Goal: Task Accomplishment & Management: Use online tool/utility

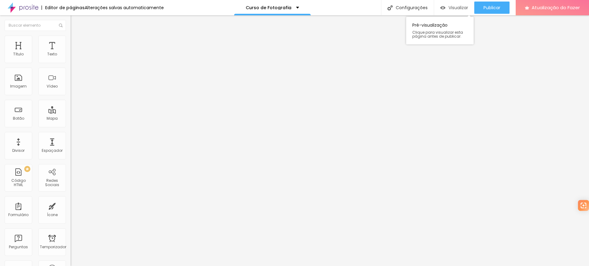
click at [455, 7] on font "Visualizar" at bounding box center [458, 8] width 20 height 6
click at [448, 5] on font "Visualizar" at bounding box center [458, 8] width 20 height 6
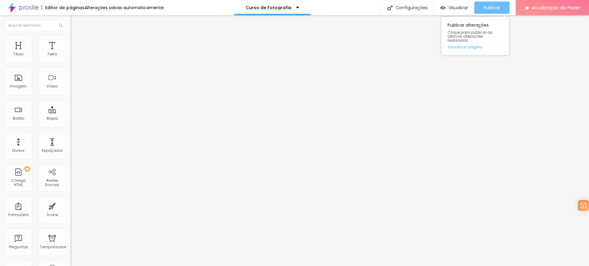
click at [501, 4] on button "Publicar" at bounding box center [491, 8] width 35 height 12
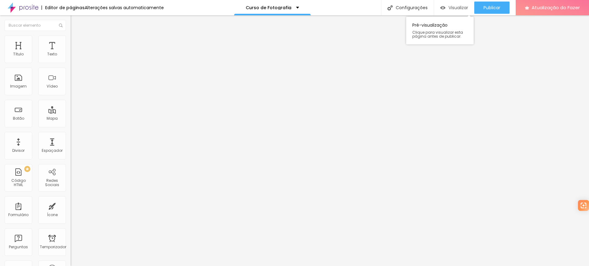
click at [465, 5] on font "Visualizar" at bounding box center [458, 8] width 20 height 6
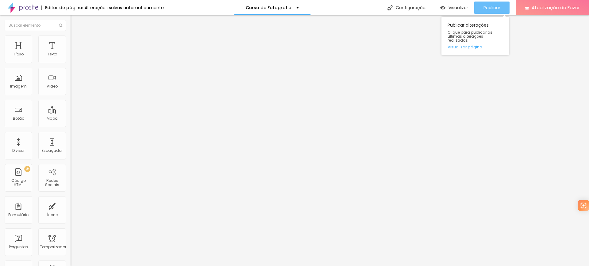
click at [486, 7] on font "Publicar" at bounding box center [491, 8] width 17 height 6
click at [71, 40] on li "Estilo" at bounding box center [106, 39] width 71 height 6
click at [71, 37] on img at bounding box center [74, 39] width 6 height 6
click at [71, 36] on li "Estilo" at bounding box center [106, 32] width 71 height 6
type input "17"
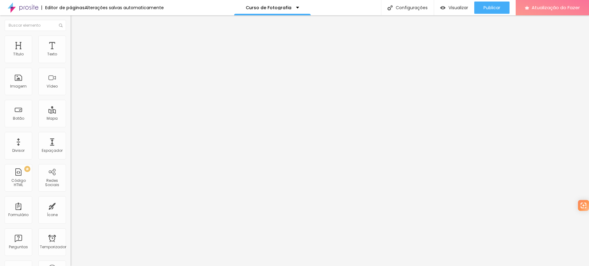
type input "18"
type input "19"
type input "20"
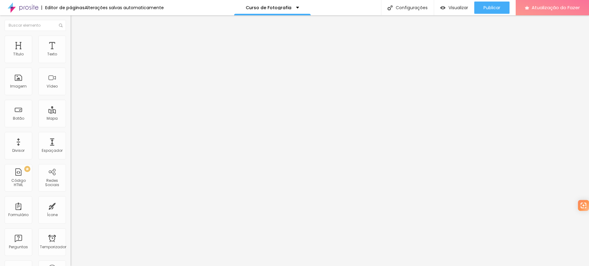
type input "20"
drag, startPoint x: 27, startPoint y: 60, endPoint x: 33, endPoint y: 61, distance: 6.2
type input "20"
click at [71, 113] on input "range" at bounding box center [91, 115] width 40 height 5
click at [75, 55] on icon "button" at bounding box center [75, 53] width 1 height 1
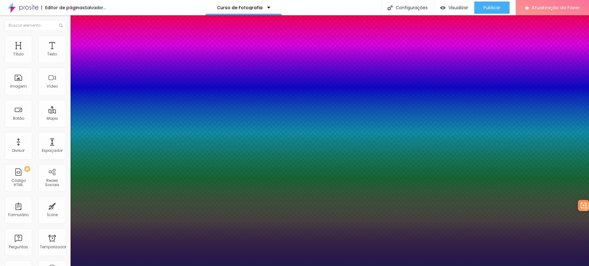
type input "1"
type input "25"
type input "1"
type input "35"
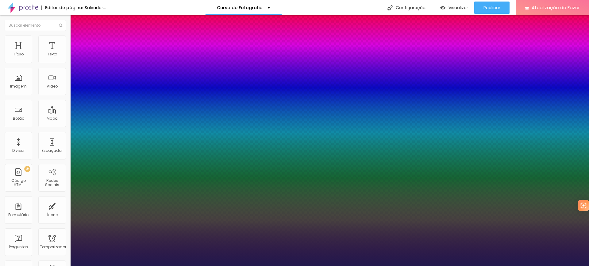
type input "35"
type input "1"
type input "34"
type input "1"
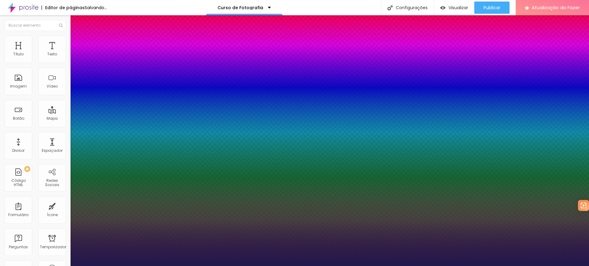
type input "33"
type input "1"
drag, startPoint x: 85, startPoint y: 104, endPoint x: 91, endPoint y: 104, distance: 6.4
type input "33"
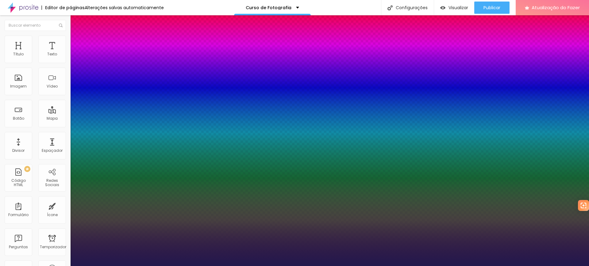
click at [109, 266] on div at bounding box center [294, 266] width 589 height 0
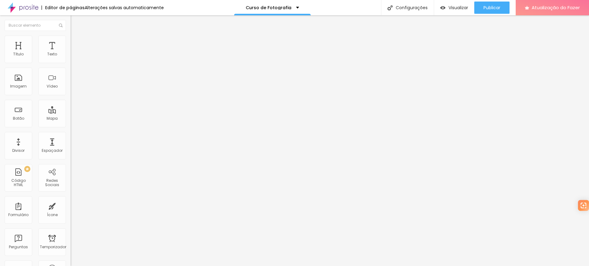
type input "17"
type input "18"
type input "19"
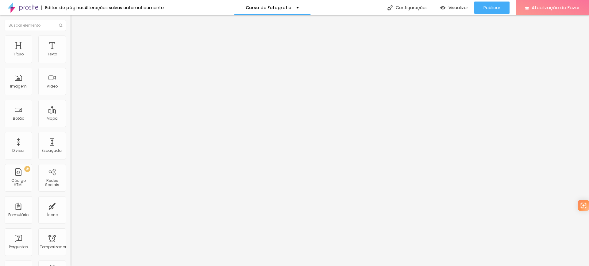
type input "19"
drag, startPoint x: 27, startPoint y: 59, endPoint x: 31, endPoint y: 59, distance: 4.0
type input "19"
click at [71, 113] on input "range" at bounding box center [91, 115] width 40 height 5
type input "17"
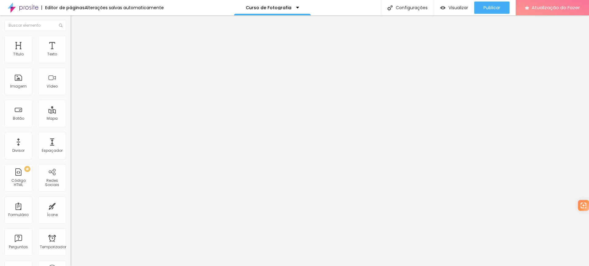
type input "17"
type input "18"
type input "19"
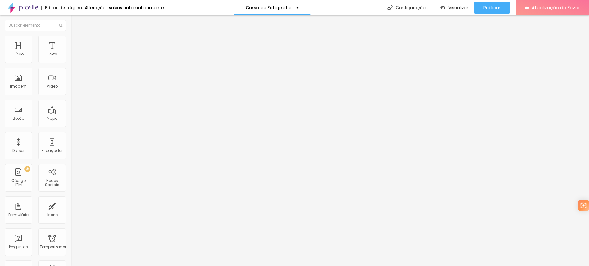
drag, startPoint x: 27, startPoint y: 60, endPoint x: 32, endPoint y: 61, distance: 4.6
type input "19"
click at [71, 113] on input "range" at bounding box center [91, 115] width 40 height 5
type input "34"
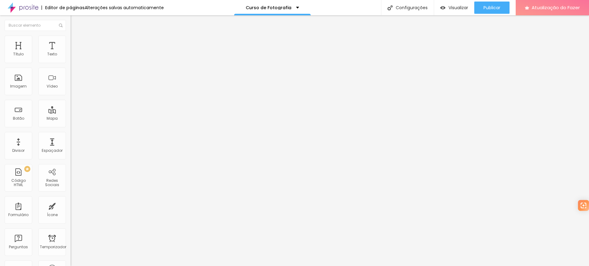
click at [71, 146] on input "range" at bounding box center [91, 148] width 40 height 5
type input "23"
click at [71, 146] on input "range" at bounding box center [91, 148] width 40 height 5
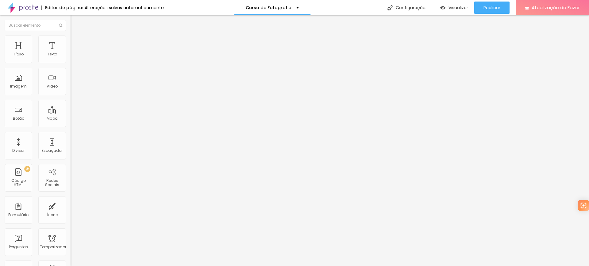
click at [71, 36] on img at bounding box center [74, 39] width 6 height 6
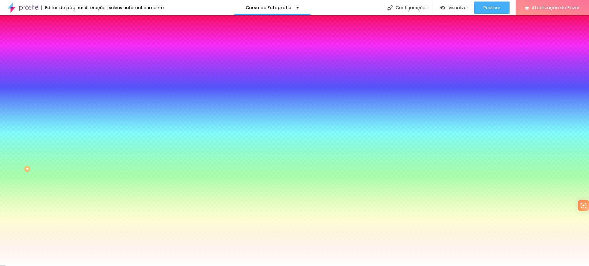
click at [71, 64] on font "Paralaxe" at bounding box center [79, 61] width 16 height 5
click at [71, 67] on font "Nenhum" at bounding box center [79, 64] width 16 height 5
click at [71, 190] on div "Editar nulo Conteúdo Estilo Avançado Imagem de fundo Trocar imagem Efeito da Im…" at bounding box center [106, 140] width 71 height 251
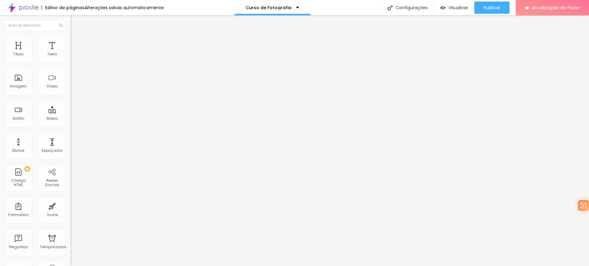
type input "22"
type input "24"
type input "25"
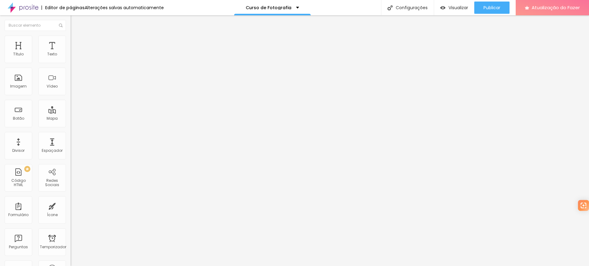
type input "25"
type input "27"
type input "29"
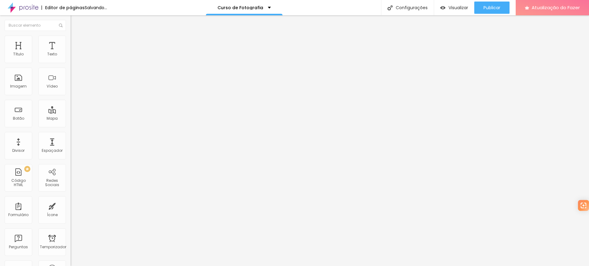
type input "30"
type input "32"
drag, startPoint x: 17, startPoint y: 128, endPoint x: 22, endPoint y: 129, distance: 4.6
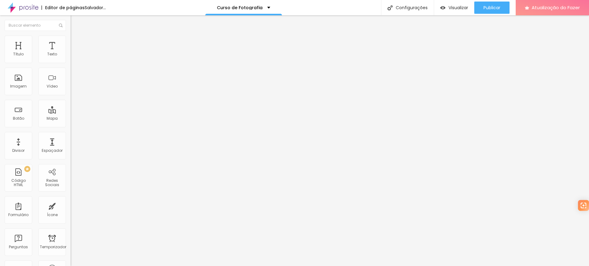
click at [71, 145] on input "range" at bounding box center [91, 147] width 40 height 5
type input "27"
type input "26"
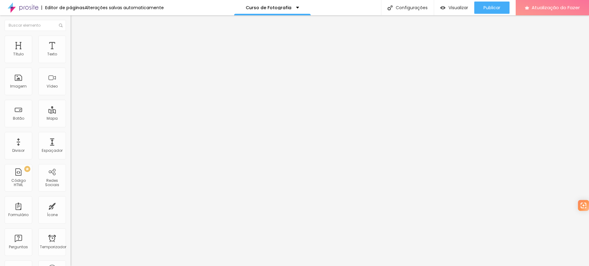
type input "25"
click at [71, 145] on input "range" at bounding box center [91, 147] width 40 height 5
click at [71, 38] on li "Estilo" at bounding box center [106, 39] width 71 height 6
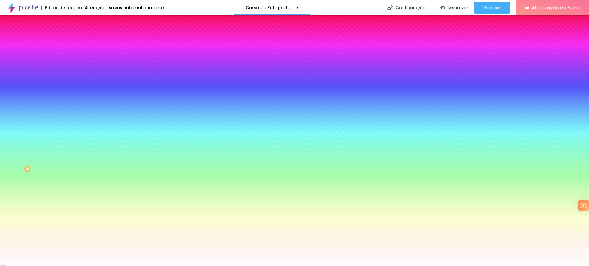
click at [71, 42] on li "Avançado" at bounding box center [106, 45] width 71 height 6
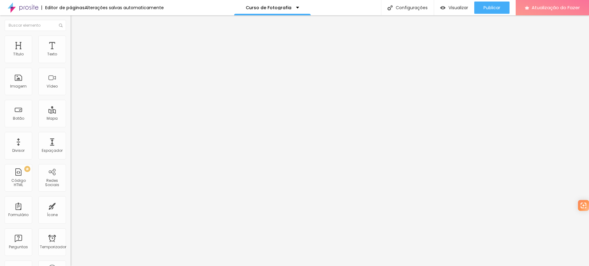
click at [71, 36] on img at bounding box center [74, 39] width 6 height 6
click at [71, 36] on li "Estilo" at bounding box center [106, 39] width 71 height 6
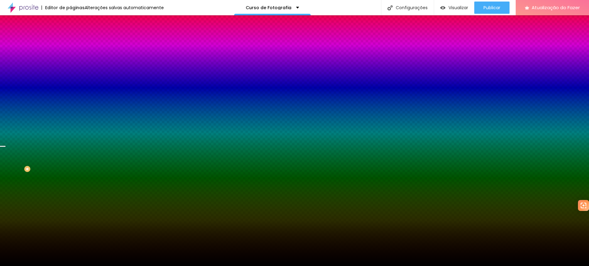
click at [71, 64] on font "Nenhum" at bounding box center [79, 61] width 16 height 5
click at [71, 83] on div at bounding box center [106, 83] width 71 height 0
click at [44, 149] on div at bounding box center [294, 133] width 589 height 266
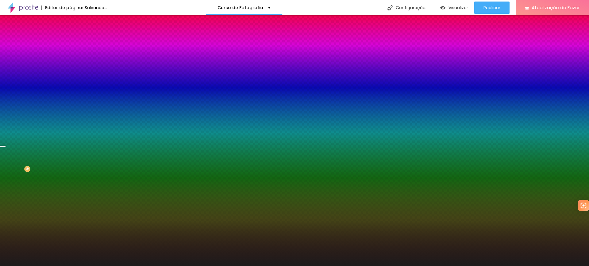
click at [13, 160] on div at bounding box center [294, 133] width 589 height 266
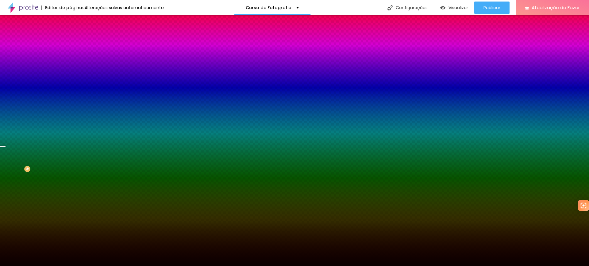
click at [49, 163] on div at bounding box center [294, 133] width 589 height 266
click at [47, 165] on div at bounding box center [294, 133] width 589 height 266
type input "#0C0202"
click at [44, 163] on div at bounding box center [294, 133] width 589 height 266
click at [71, 56] on div "Trocar imagem" at bounding box center [106, 54] width 71 height 4
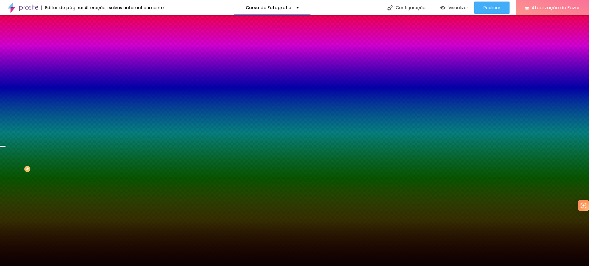
click at [71, 83] on div at bounding box center [106, 83] width 71 height 0
click at [10, 164] on div at bounding box center [294, 133] width 589 height 266
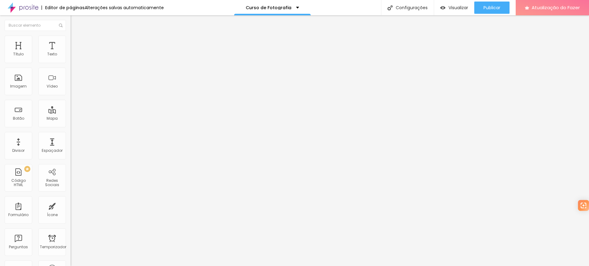
click at [71, 38] on img at bounding box center [74, 39] width 6 height 6
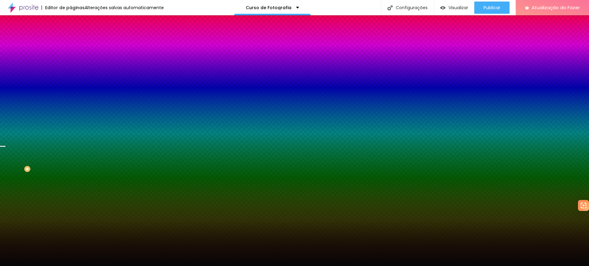
click at [104, 55] on img at bounding box center [106, 54] width 4 height 4
click at [71, 83] on div at bounding box center [106, 83] width 71 height 0
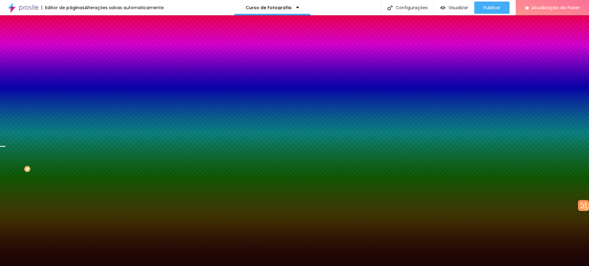
click at [42, 161] on div at bounding box center [294, 133] width 589 height 266
click at [28, 162] on div at bounding box center [294, 133] width 589 height 266
click at [71, 90] on div "#180505" at bounding box center [106, 86] width 71 height 6
click at [71, 83] on div at bounding box center [106, 83] width 71 height 0
type input "#130A0A"
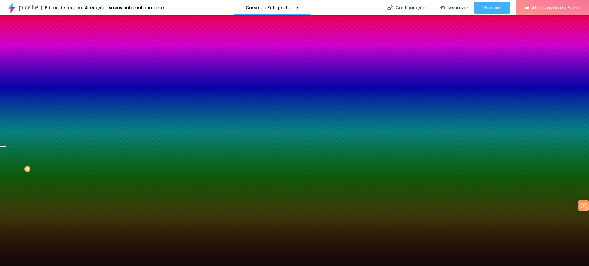
click at [61, 154] on div at bounding box center [294, 133] width 589 height 266
click at [61, 162] on div at bounding box center [294, 133] width 589 height 266
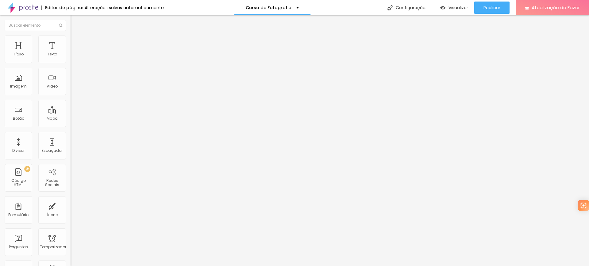
click at [71, 38] on img at bounding box center [74, 39] width 6 height 6
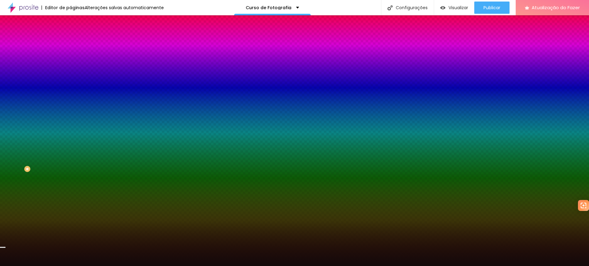
click at [71, 83] on div at bounding box center [106, 83] width 71 height 0
click at [62, 155] on div at bounding box center [294, 133] width 589 height 266
click at [60, 164] on div at bounding box center [294, 133] width 589 height 266
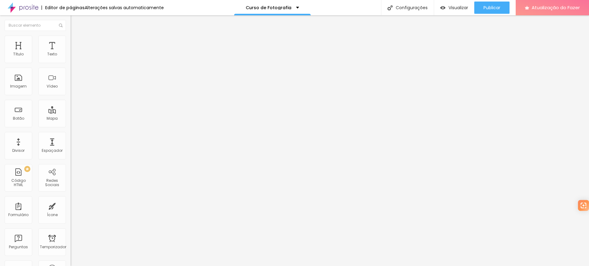
click at [74, 58] on input "[DATE] 18:30" at bounding box center [87, 55] width 27 height 6
click at [57, 79] on button "Próximo mês" at bounding box center [55, 81] width 10 height 10
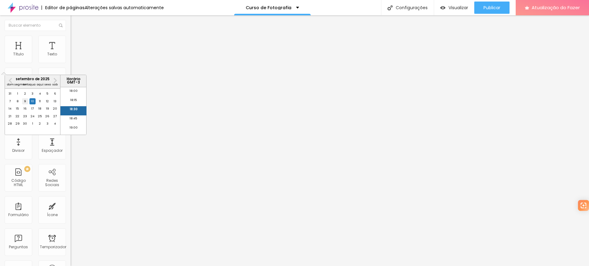
click at [25, 105] on div "9" at bounding box center [25, 101] width 6 height 6
type input "[DATE] 18:30"
click at [71, 52] on div "Data e horário [DATE] 18:30 Mês Anterior Próximo mês setembro de 2025 dom segme…" at bounding box center [106, 108] width 71 height 120
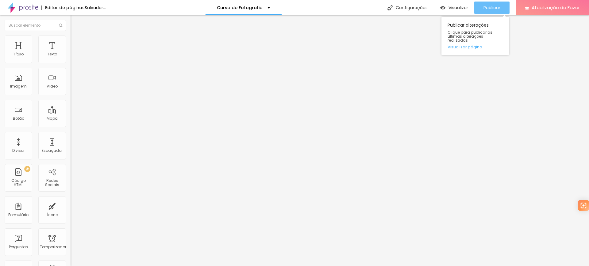
click at [500, 4] on div "Publicar" at bounding box center [491, 8] width 17 height 12
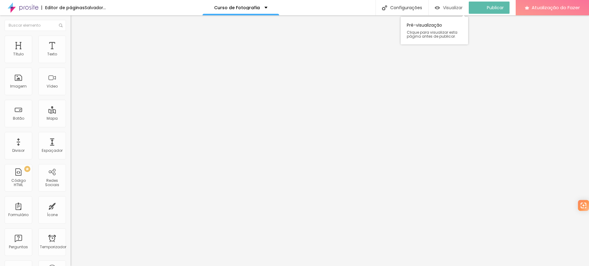
click at [461, 6] on font "Visualizar" at bounding box center [453, 8] width 20 height 6
click at [71, 37] on img at bounding box center [74, 39] width 6 height 6
click at [71, 42] on img at bounding box center [74, 45] width 6 height 6
click at [71, 37] on img at bounding box center [74, 39] width 6 height 6
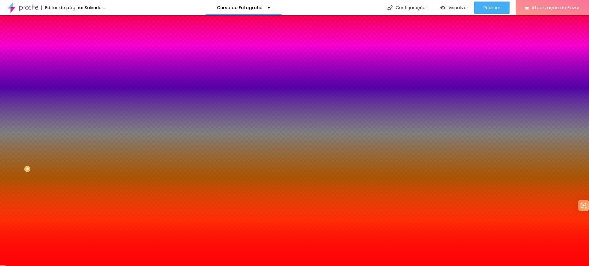
click at [71, 42] on img at bounding box center [74, 45] width 6 height 6
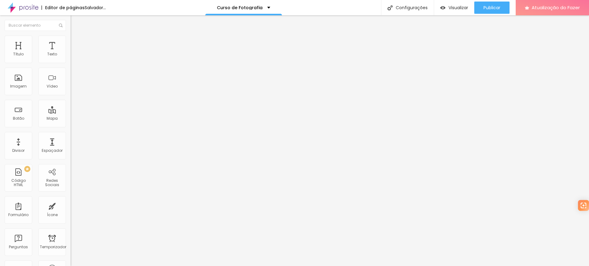
click at [71, 35] on img at bounding box center [74, 32] width 6 height 6
click at [491, 9] on font "Publicar" at bounding box center [491, 8] width 17 height 6
click at [491, 8] on font "Publicar" at bounding box center [491, 8] width 17 height 6
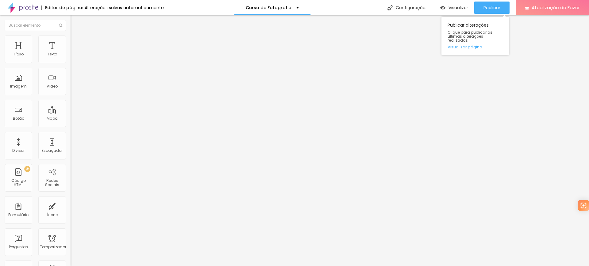
type input "[DATE] 18:30"
click at [71, 37] on img at bounding box center [74, 39] width 6 height 6
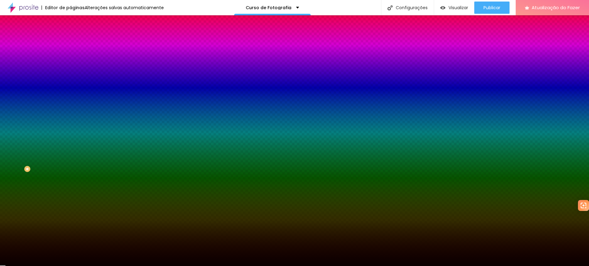
click at [71, 42] on img at bounding box center [74, 45] width 6 height 6
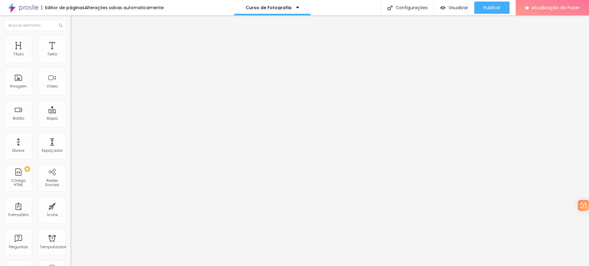
type input "15"
type input "10"
type input "15"
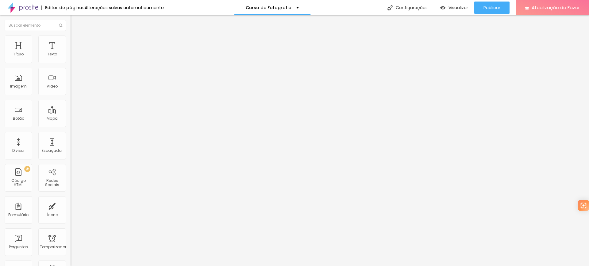
type input "15"
type input "20"
drag, startPoint x: 39, startPoint y: 60, endPoint x: 36, endPoint y: 62, distance: 3.9
click at [71, 119] on input "range" at bounding box center [91, 121] width 40 height 5
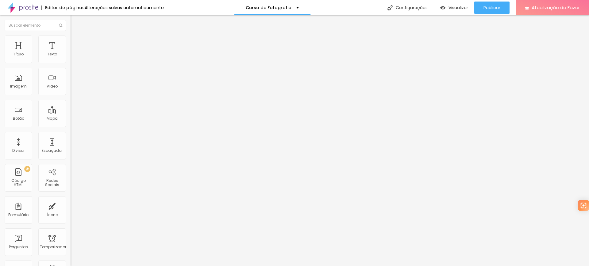
type input "7"
type input "0"
drag, startPoint x: 15, startPoint y: 72, endPoint x: 2, endPoint y: 71, distance: 13.2
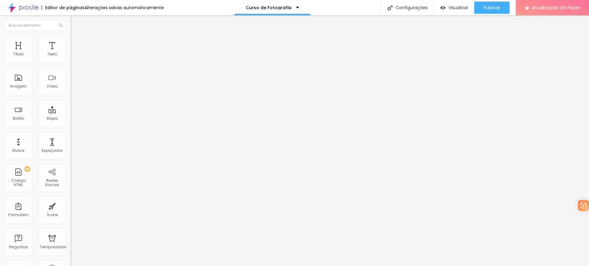
type input "0"
click at [71, 206] on input "range" at bounding box center [91, 208] width 40 height 5
type input "15"
type input "10"
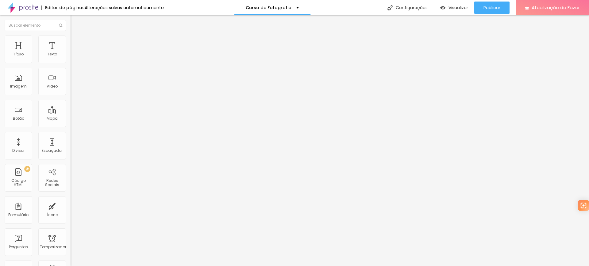
type input "10"
drag, startPoint x: 39, startPoint y: 59, endPoint x: 28, endPoint y: 62, distance: 11.5
type input "10"
click at [71, 119] on input "range" at bounding box center [91, 121] width 40 height 5
click at [71, 36] on li "Estilo" at bounding box center [106, 39] width 71 height 6
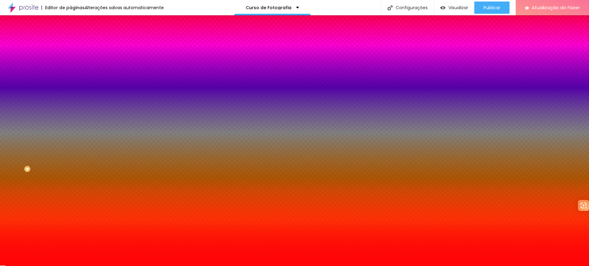
click at [73, 100] on img at bounding box center [75, 102] width 4 height 4
radio input "false"
radio input "true"
click at [73, 56] on img at bounding box center [75, 54] width 4 height 4
radio input "true"
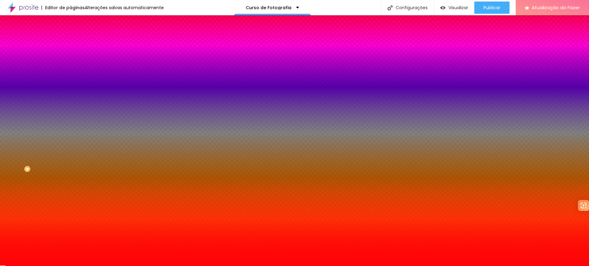
radio input "false"
click at [74, 139] on icon "button" at bounding box center [75, 140] width 2 height 2
type input "34"
type input "33"
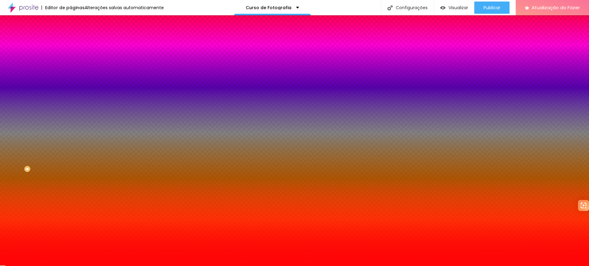
type input "33"
type input "32"
type input "31"
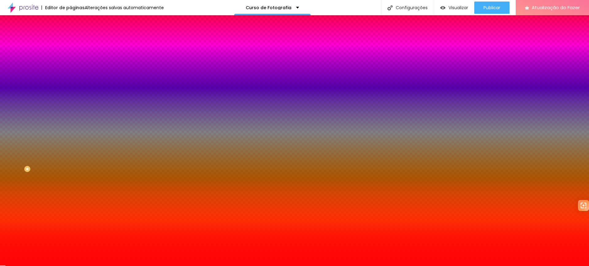
type input "30"
type input "29"
type input "28"
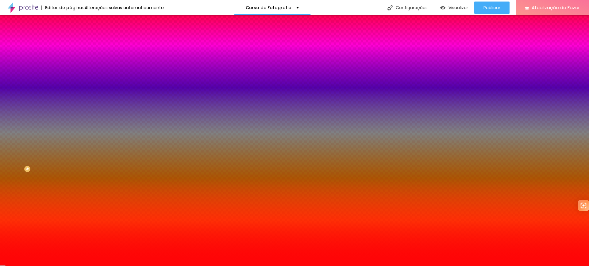
type input "28"
drag, startPoint x: 88, startPoint y: 151, endPoint x: 81, endPoint y: 150, distance: 6.9
type input "28"
click at [500, 266] on div at bounding box center [294, 266] width 589 height 0
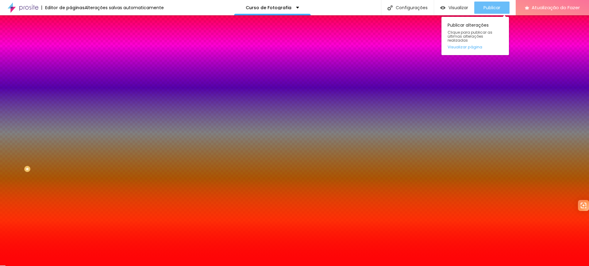
click at [493, 5] on font "Publicar" at bounding box center [491, 8] width 17 height 6
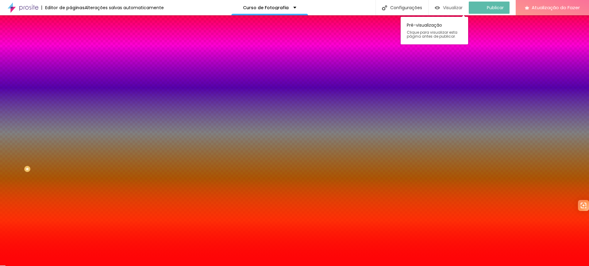
click at [457, 5] on font "Visualizar" at bounding box center [453, 8] width 20 height 6
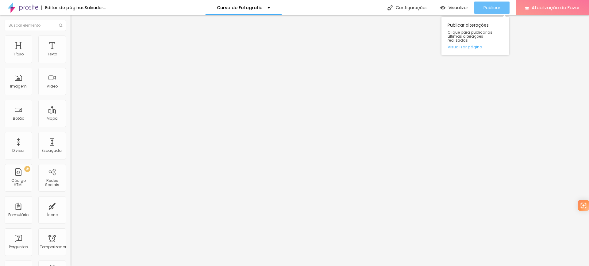
click at [486, 6] on font "Publicar" at bounding box center [491, 8] width 17 height 6
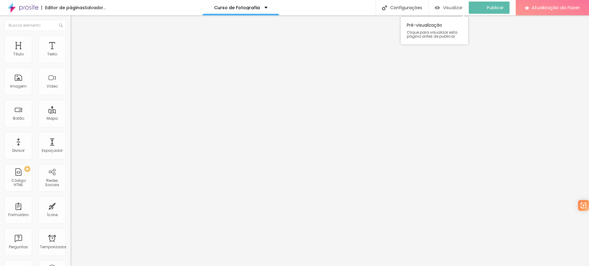
click at [462, 10] on font "Visualizar" at bounding box center [453, 8] width 20 height 6
click at [71, 40] on li "Estilo" at bounding box center [106, 39] width 71 height 6
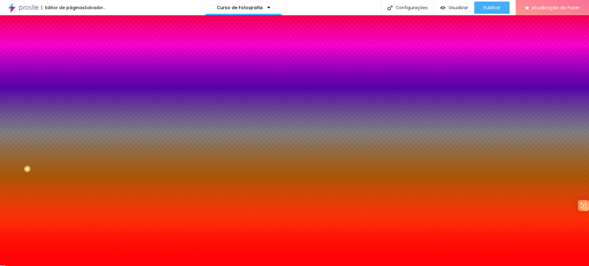
click at [73, 138] on icon "button" at bounding box center [75, 140] width 4 height 4
click at [29, 266] on div at bounding box center [294, 266] width 589 height 0
click at [73, 155] on icon "button" at bounding box center [75, 157] width 4 height 4
type input "15"
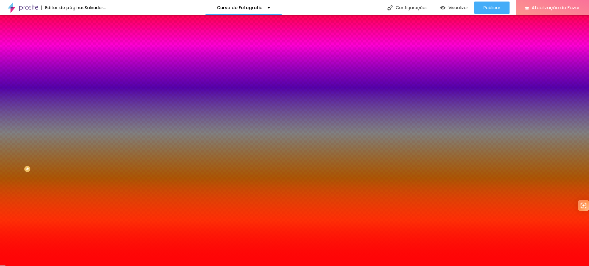
type input "14"
type input "13"
type input "14"
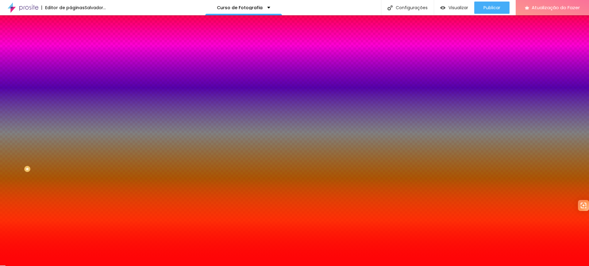
type input "14"
drag, startPoint x: 92, startPoint y: 166, endPoint x: 87, endPoint y: 166, distance: 5.5
type input "14"
click at [62, 266] on div at bounding box center [294, 266] width 589 height 0
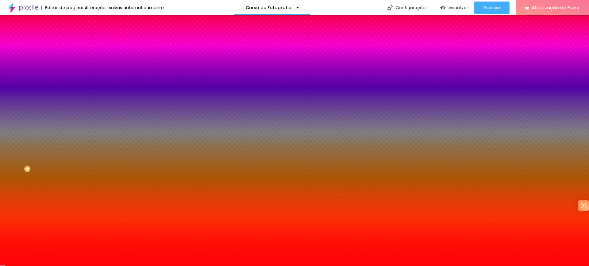
click at [71, 137] on button "button" at bounding box center [75, 140] width 9 height 6
type input "26"
drag, startPoint x: 80, startPoint y: 151, endPoint x: 73, endPoint y: 149, distance: 6.9
type input "26"
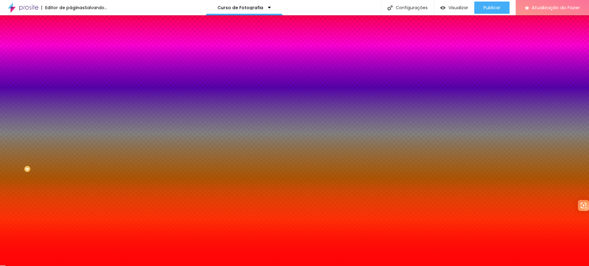
click at [29, 266] on div at bounding box center [294, 266] width 589 height 0
click at [73, 172] on icon "button" at bounding box center [75, 174] width 4 height 4
type input "2"
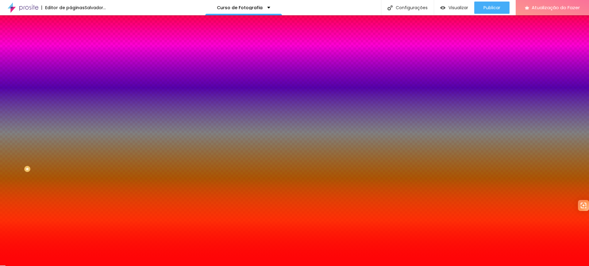
type input "1"
type input "0"
type input "1"
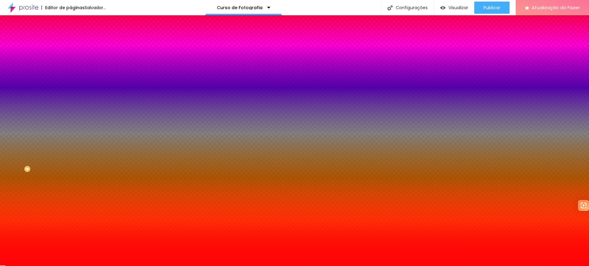
type input "1"
type input "2"
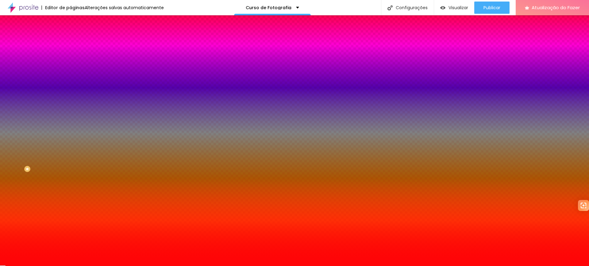
type input "2"
type input "1"
type input "0"
drag, startPoint x: 81, startPoint y: 176, endPoint x: 62, endPoint y: 174, distance: 19.1
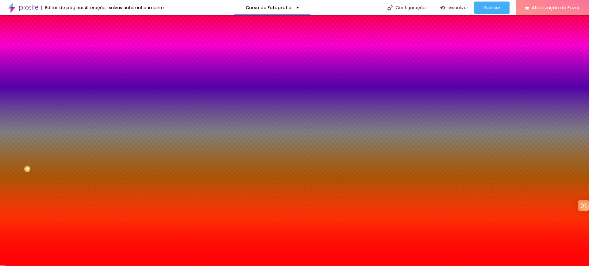
type input "0"
drag, startPoint x: 67, startPoint y: 176, endPoint x: 60, endPoint y: 176, distance: 6.4
click at [20, 266] on div at bounding box center [294, 266] width 589 height 0
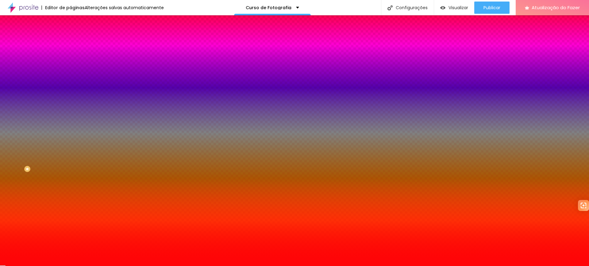
click at [71, 202] on div at bounding box center [106, 202] width 71 height 0
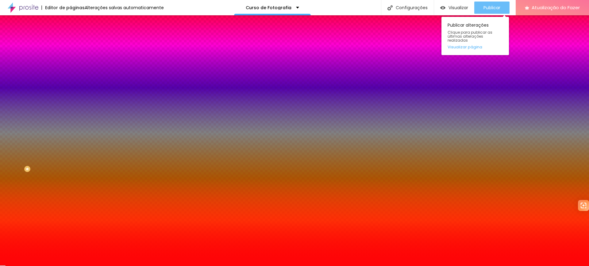
click at [497, 7] on font "Publicar" at bounding box center [491, 8] width 17 height 6
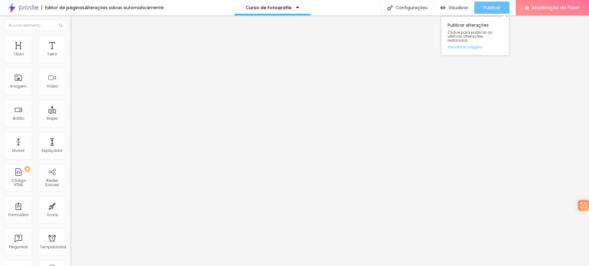
click at [489, 2] on div "Publicar" at bounding box center [491, 8] width 17 height 12
click at [487, 5] on font "Publicar" at bounding box center [491, 8] width 17 height 6
click at [71, 19] on button "Editar nulo" at bounding box center [106, 22] width 71 height 14
click at [74, 58] on input "[DATE] 10h39" at bounding box center [88, 55] width 29 height 6
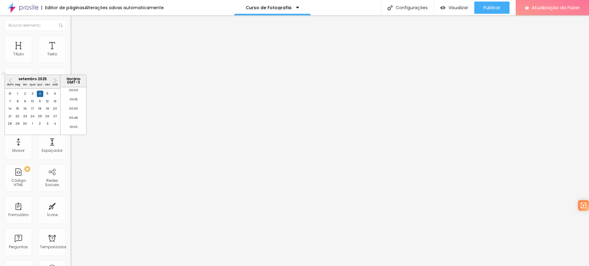
scroll to position [367, 0]
click at [25, 103] on font "9" at bounding box center [25, 101] width 2 height 4
click at [72, 118] on font "18:30" at bounding box center [74, 116] width 8 height 4
type input "[DATE] 18:30"
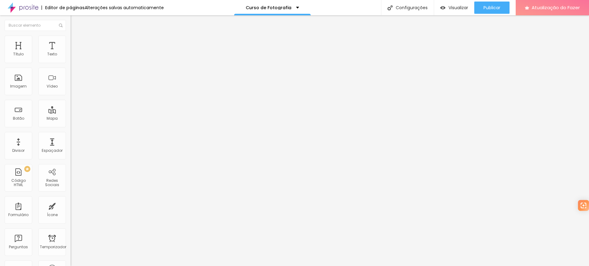
click at [71, 162] on input "Segundos" at bounding box center [108, 159] width 74 height 6
click at [71, 229] on div "Editar nulo Conteúdo Estilo Avançado Data e horário [DATE] 18:30 Mostrar contad…" at bounding box center [106, 140] width 71 height 251
click at [71, 94] on img at bounding box center [72, 92] width 3 height 3
click at [71, 36] on img at bounding box center [74, 39] width 6 height 6
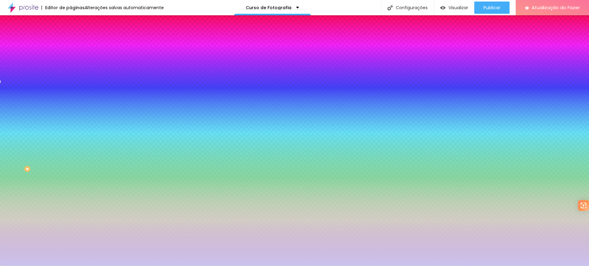
click at [71, 120] on div at bounding box center [106, 120] width 71 height 0
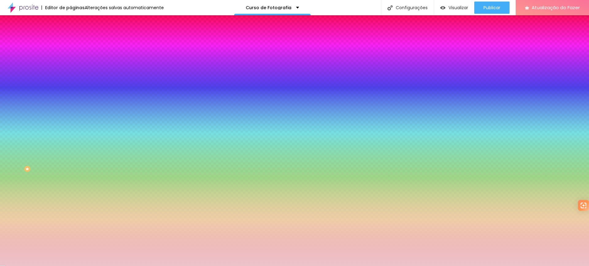
click at [54, 102] on div at bounding box center [294, 133] width 589 height 266
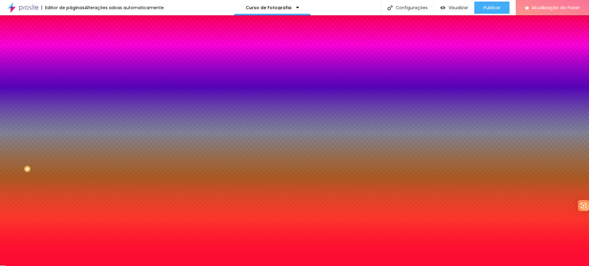
type input "#FD0B34"
click at [48, 101] on div at bounding box center [294, 133] width 589 height 266
click at [71, 81] on div at bounding box center [106, 78] width 71 height 41
click at [73, 138] on icon "button" at bounding box center [75, 140] width 4 height 4
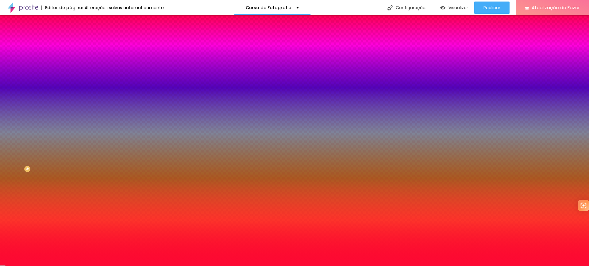
click at [87, 171] on div at bounding box center [294, 133] width 589 height 266
type input "37"
type input "35"
type input "34"
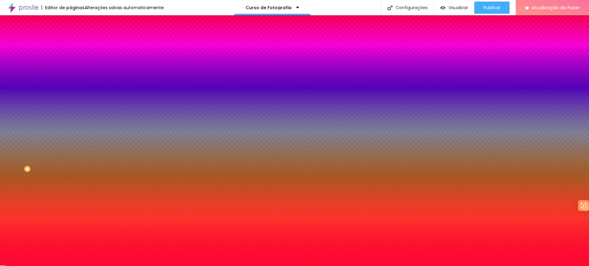
type input "34"
type input "33"
type input "32"
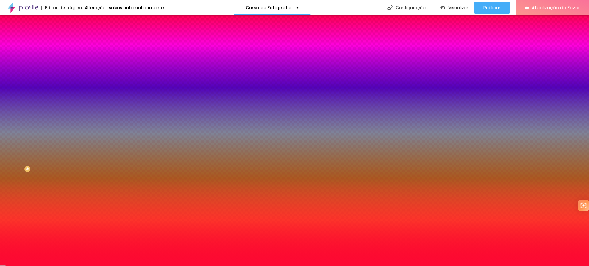
type input "31"
drag, startPoint x: 91, startPoint y: 149, endPoint x: 85, endPoint y: 149, distance: 6.4
type input "32"
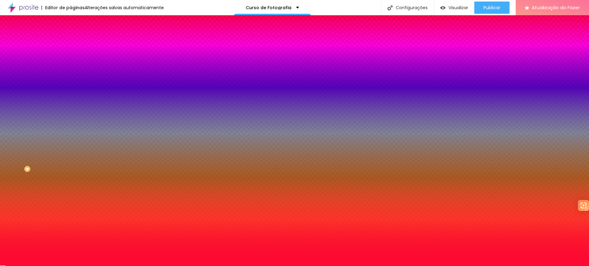
type input "32"
click at [67, 266] on div at bounding box center [294, 266] width 589 height 0
click at [71, 202] on div at bounding box center [106, 202] width 71 height 0
click at [73, 155] on icon "button" at bounding box center [75, 157] width 4 height 4
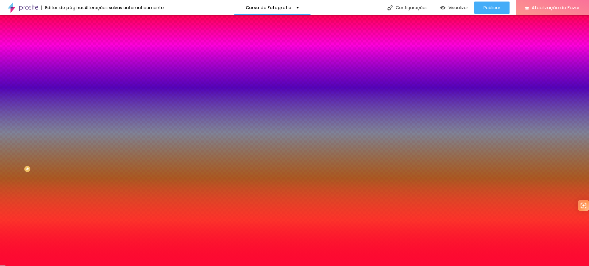
select select "Archivo-Bold"
type input "0.1"
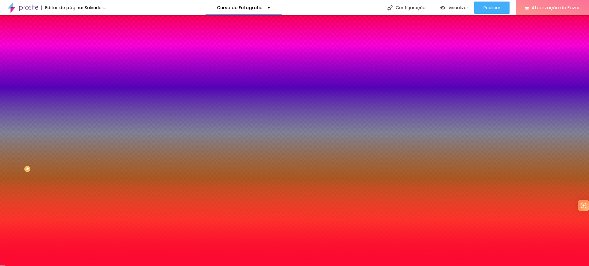
type input "0.3"
type input "0.6"
type input "0.8"
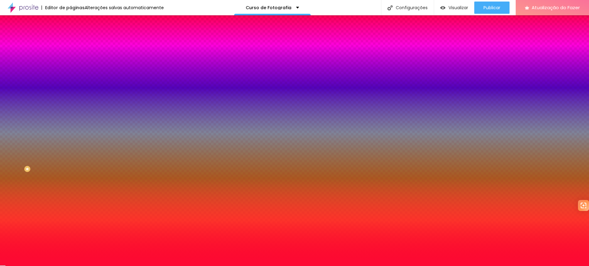
type input "0.8"
type input "1"
type input "1.1"
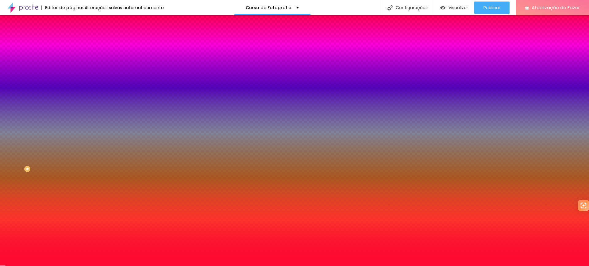
type input "1.2"
type input "1.3"
type input "1.4"
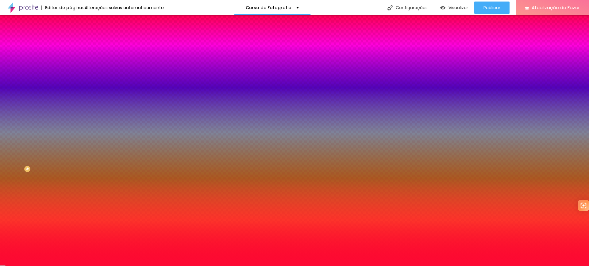
type input "1.4"
type input "1.6"
type input "1.7"
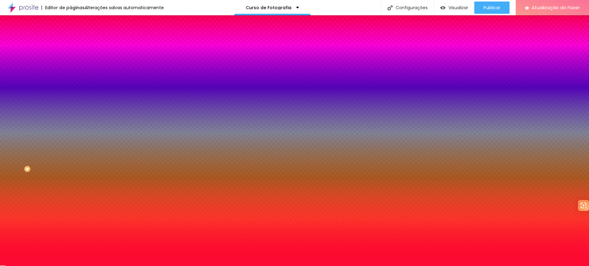
drag, startPoint x: 78, startPoint y: 180, endPoint x: 86, endPoint y: 181, distance: 8.0
type input "1.1"
type input "1"
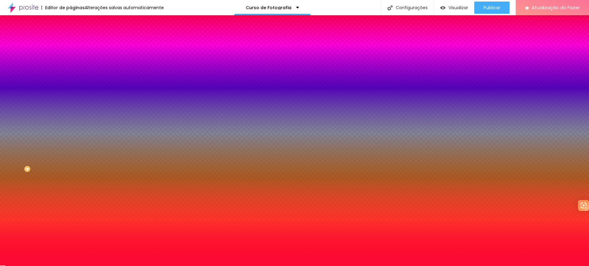
type input "1"
type input "0.8"
type input "0.5"
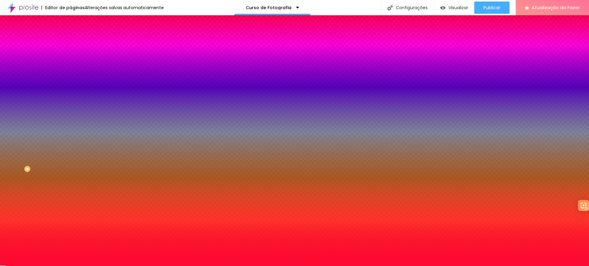
type input "0"
drag, startPoint x: 84, startPoint y: 180, endPoint x: 75, endPoint y: 179, distance: 8.7
type input "0"
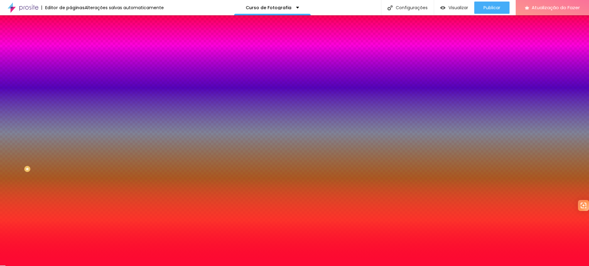
select select "Arsenal-Bold"
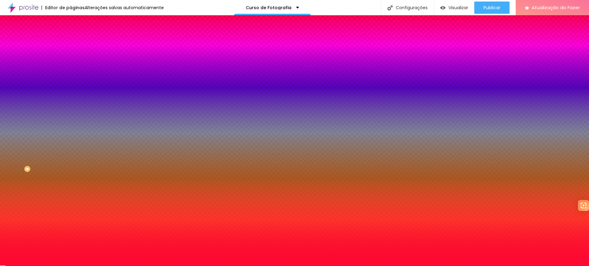
click at [24, 266] on div at bounding box center [294, 266] width 589 height 0
click at [71, 120] on div at bounding box center [106, 120] width 71 height 0
click at [71, 186] on div "Editar nulo Conteúdo Estilo Avançado Visual Cor de fundo Voltar ao padrão #FD0B…" at bounding box center [106, 140] width 71 height 251
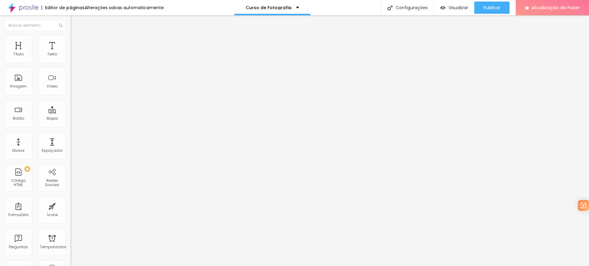
click at [71, 36] on img at bounding box center [74, 39] width 6 height 6
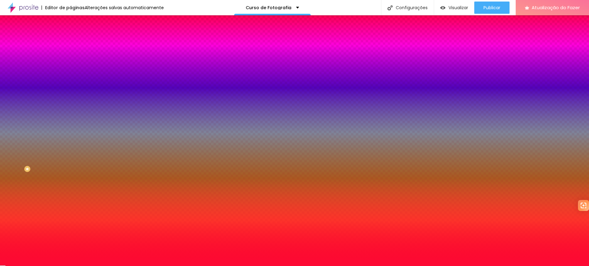
click at [73, 56] on img at bounding box center [75, 54] width 4 height 4
radio input "false"
radio input "true"
click at [73, 56] on img at bounding box center [75, 54] width 4 height 4
radio input "true"
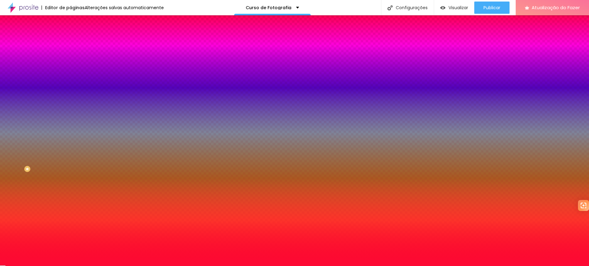
radio input "false"
click at [73, 56] on img at bounding box center [75, 54] width 4 height 4
radio input "true"
radio input "false"
click at [73, 56] on img at bounding box center [75, 54] width 4 height 4
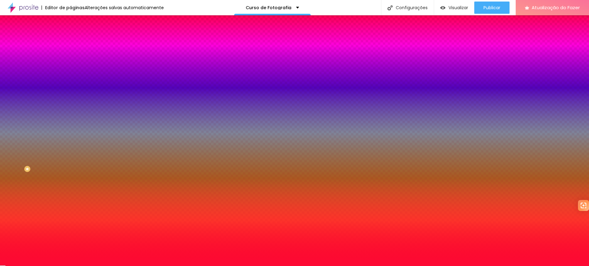
radio input "true"
radio input "false"
click at [71, 202] on div at bounding box center [106, 202] width 71 height 0
click at [73, 172] on icon "button" at bounding box center [75, 174] width 4 height 4
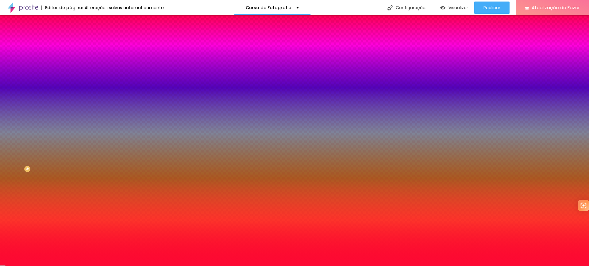
type input "4"
type input "5"
type input "8"
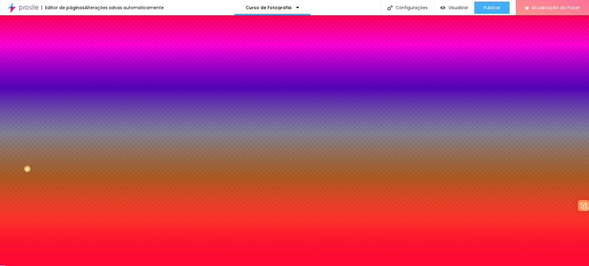
type input "8"
type input "9"
type input "10"
drag, startPoint x: 71, startPoint y: 159, endPoint x: 81, endPoint y: 160, distance: 9.8
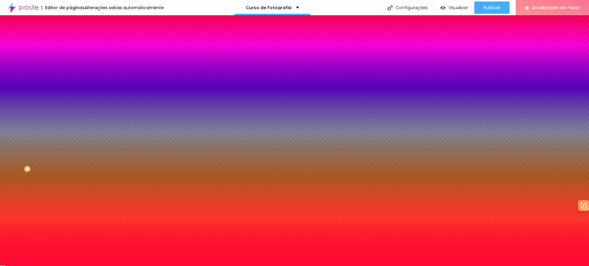
type input "10"
click at [82, 197] on div at bounding box center [294, 133] width 589 height 266
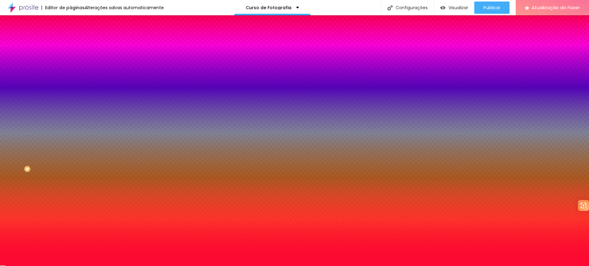
click at [40, 266] on div at bounding box center [294, 266] width 589 height 0
click at [74, 105] on input "radio" at bounding box center [76, 107] width 4 height 4
click at [78, 105] on input "radio" at bounding box center [80, 107] width 4 height 4
click at [82, 105] on input "radio" at bounding box center [84, 107] width 4 height 4
click at [71, 105] on input "radio" at bounding box center [73, 107] width 4 height 4
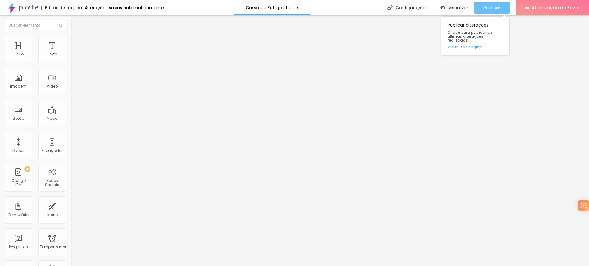
click at [484, 5] on font "Publicar" at bounding box center [491, 8] width 17 height 6
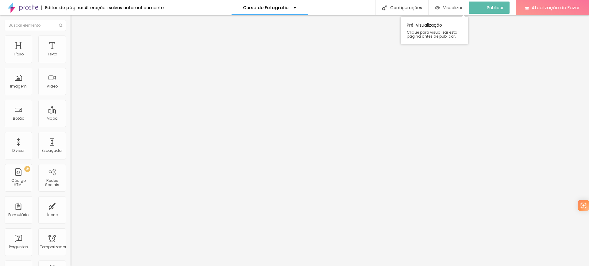
click at [454, 10] on font "Visualizar" at bounding box center [453, 8] width 20 height 6
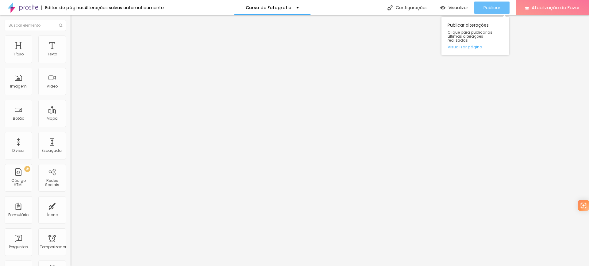
click at [494, 6] on font "Publicar" at bounding box center [491, 8] width 17 height 6
click at [71, 94] on div "Segundos" at bounding box center [106, 92] width 71 height 3
click at [71, 38] on img at bounding box center [74, 39] width 6 height 6
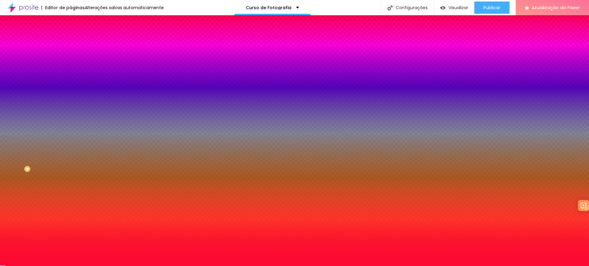
click at [71, 42] on img at bounding box center [74, 45] width 6 height 6
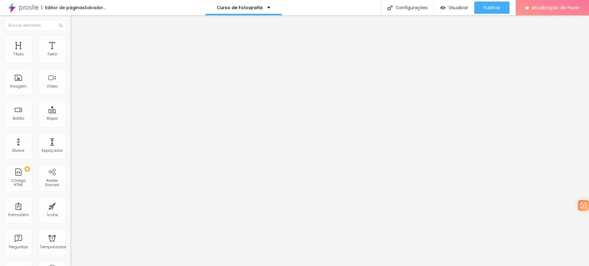
drag, startPoint x: 14, startPoint y: 61, endPoint x: 19, endPoint y: 62, distance: 5.0
click at [71, 119] on input "range" at bounding box center [91, 121] width 40 height 5
drag, startPoint x: 16, startPoint y: 71, endPoint x: 11, endPoint y: 67, distance: 6.5
click at [71, 206] on input "range" at bounding box center [91, 208] width 40 height 5
click at [71, 36] on img at bounding box center [74, 39] width 6 height 6
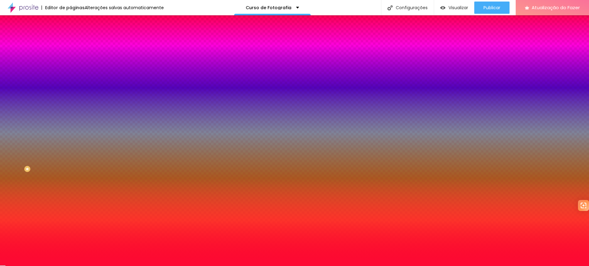
click at [71, 35] on img at bounding box center [74, 32] width 6 height 6
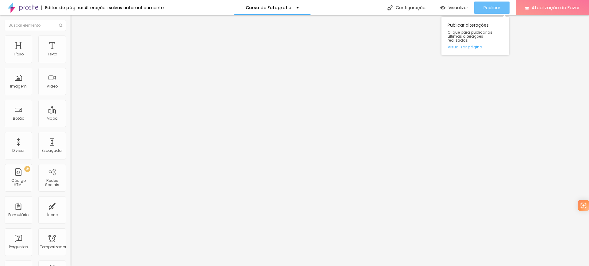
click at [494, 6] on font "Publicar" at bounding box center [491, 8] width 17 height 6
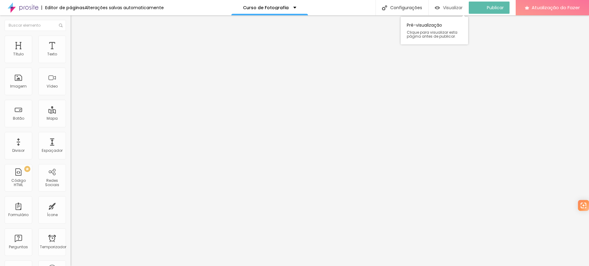
click at [455, 9] on font "Visualizar" at bounding box center [453, 8] width 20 height 6
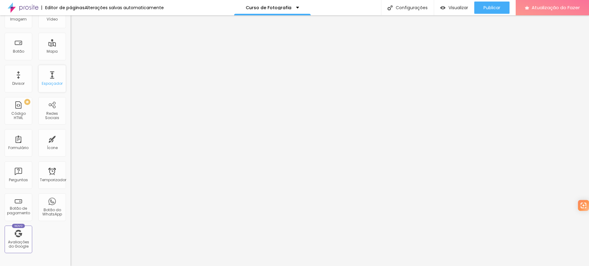
scroll to position [0, 0]
click at [75, 21] on img "button" at bounding box center [77, 22] width 5 height 5
click at [71, 37] on img at bounding box center [74, 39] width 6 height 6
click at [71, 38] on img at bounding box center [74, 39] width 6 height 6
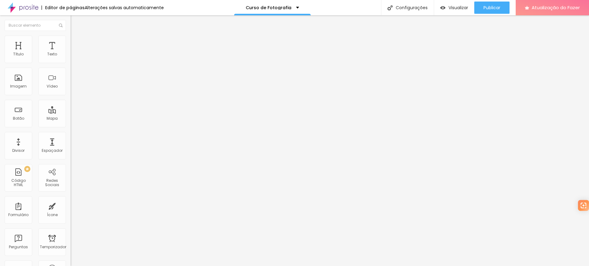
click at [71, 34] on ul "Estilo Avançado" at bounding box center [106, 35] width 71 height 12
click at [74, 58] on input "[DATE] 10h39" at bounding box center [88, 55] width 29 height 6
click at [25, 103] on font "9" at bounding box center [25, 101] width 2 height 4
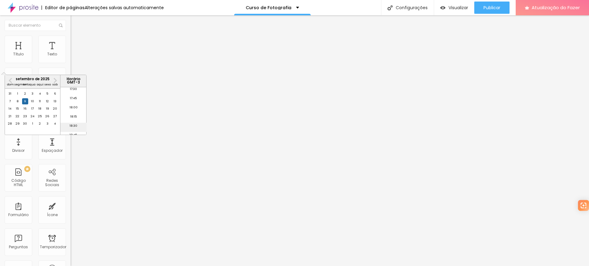
click at [71, 128] on font "18:30" at bounding box center [74, 126] width 8 height 4
click at [71, 37] on img at bounding box center [74, 39] width 6 height 6
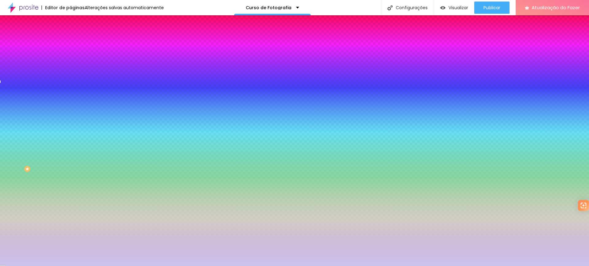
click at [71, 120] on div at bounding box center [106, 120] width 71 height 0
click at [55, 101] on div at bounding box center [294, 133] width 589 height 266
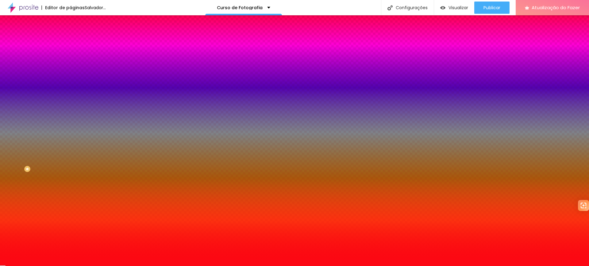
click at [48, 102] on div at bounding box center [294, 133] width 589 height 266
click at [71, 79] on div at bounding box center [106, 78] width 71 height 41
click at [73, 138] on icon "button" at bounding box center [75, 140] width 4 height 4
click at [85, 170] on div at bounding box center [294, 133] width 589 height 266
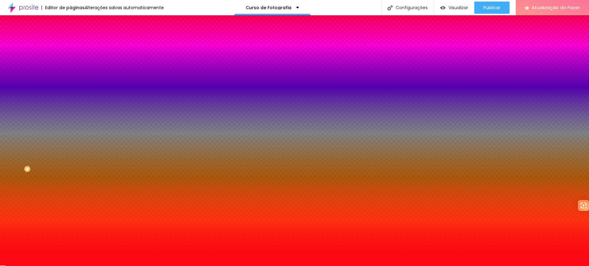
click at [42, 266] on div at bounding box center [294, 266] width 589 height 0
click at [73, 155] on icon "button" at bounding box center [75, 157] width 4 height 4
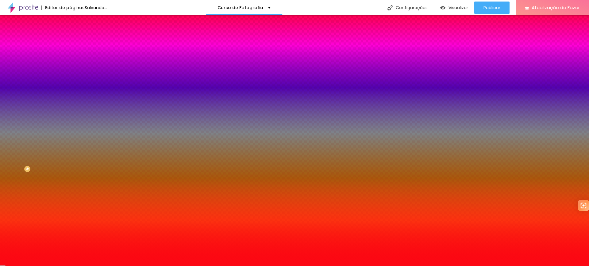
drag, startPoint x: 92, startPoint y: 166, endPoint x: 78, endPoint y: 165, distance: 13.5
drag, startPoint x: 80, startPoint y: 165, endPoint x: 71, endPoint y: 162, distance: 9.3
drag, startPoint x: 78, startPoint y: 178, endPoint x: 86, endPoint y: 174, distance: 9.3
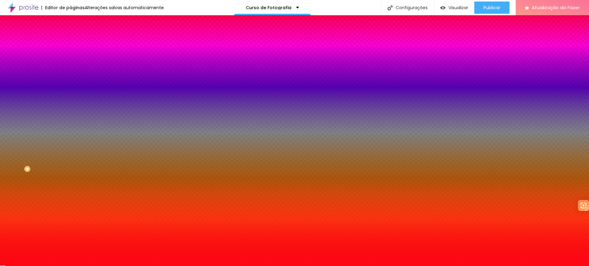
click at [30, 266] on div at bounding box center [294, 266] width 589 height 0
click at [71, 202] on div at bounding box center [106, 202] width 71 height 0
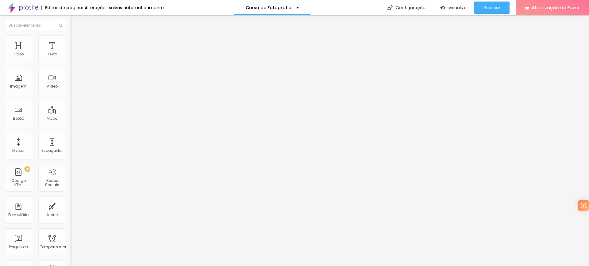
click at [75, 22] on div "Editar nulo" at bounding box center [91, 22] width 32 height 5
click at [71, 39] on li "Avançado" at bounding box center [106, 39] width 71 height 6
drag, startPoint x: 17, startPoint y: 59, endPoint x: 13, endPoint y: 57, distance: 5.2
click at [71, 113] on input "range" at bounding box center [91, 115] width 40 height 5
click at [71, 35] on img at bounding box center [74, 32] width 6 height 6
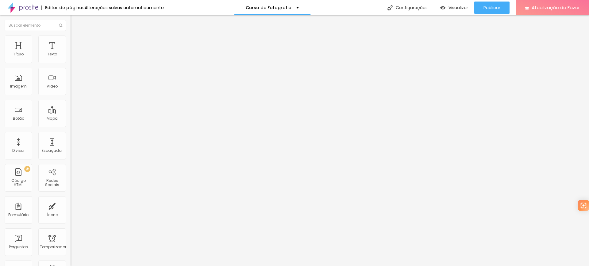
click at [73, 57] on icon "button" at bounding box center [75, 55] width 4 height 4
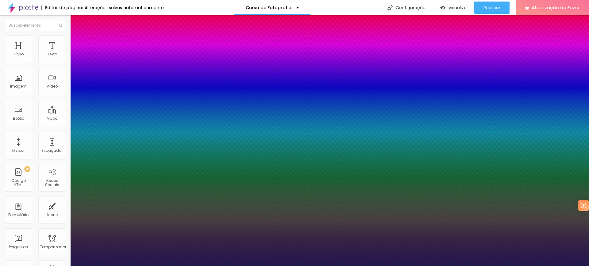
drag, startPoint x: 81, startPoint y: 103, endPoint x: 94, endPoint y: 104, distance: 12.6
click at [152, 266] on div at bounding box center [294, 266] width 589 height 0
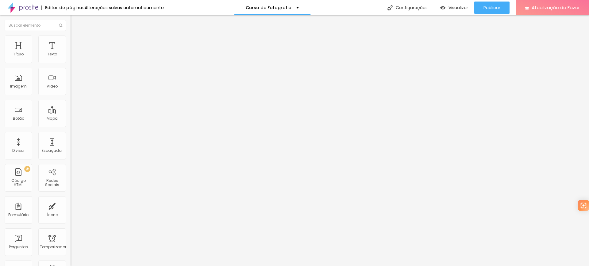
click at [71, 110] on input "Dias" at bounding box center [108, 107] width 74 height 6
drag, startPoint x: 22, startPoint y: 130, endPoint x: 0, endPoint y: 129, distance: 21.8
click at [71, 129] on div "Data e horário [DATE] 18h30 Mostrar contador de [PERSON_NAME] Minutos Segundos …" at bounding box center [106, 108] width 71 height 120
drag, startPoint x: 25, startPoint y: 154, endPoint x: 2, endPoint y: 154, distance: 23.9
click at [71, 154] on div "Data e horário [DATE] 18:30 Mostrar contador de [PERSON_NAME] Minutos Segundos …" at bounding box center [106, 108] width 71 height 120
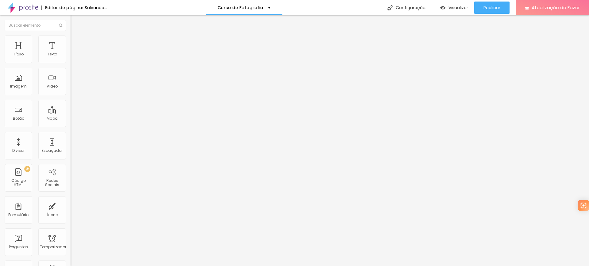
click at [71, 145] on input "Minutos" at bounding box center [108, 142] width 74 height 6
drag, startPoint x: 31, startPoint y: 196, endPoint x: 0, endPoint y: 197, distance: 30.4
click at [71, 168] on div "Data e horário [DATE] 18:30 Mostrar contador de [PERSON_NAME] Minutos Segundos …" at bounding box center [106, 108] width 71 height 120
click at [71, 37] on img at bounding box center [74, 39] width 6 height 6
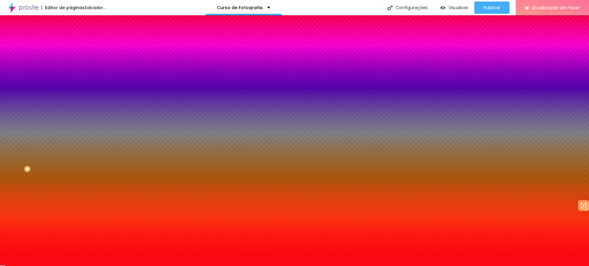
click at [71, 202] on div at bounding box center [106, 202] width 71 height 0
click at [71, 171] on button "button" at bounding box center [75, 174] width 9 height 6
click at [82, 199] on div at bounding box center [294, 133] width 589 height 266
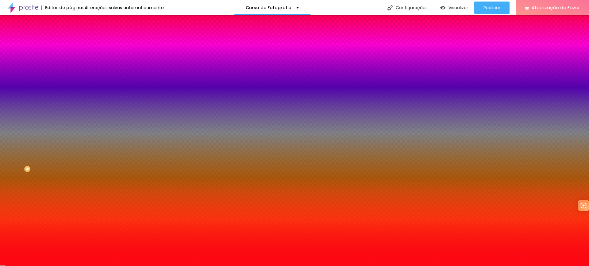
click at [40, 266] on div at bounding box center [294, 266] width 589 height 0
click at [74, 139] on icon "button" at bounding box center [75, 140] width 2 height 2
drag, startPoint x: 90, startPoint y: 152, endPoint x: 82, endPoint y: 152, distance: 8.3
click at [36, 266] on div at bounding box center [294, 266] width 589 height 0
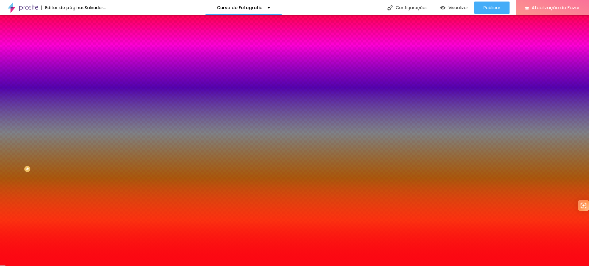
click at [74, 105] on input "radio" at bounding box center [76, 107] width 4 height 4
click at [71, 105] on input "radio" at bounding box center [73, 107] width 4 height 4
click at [71, 185] on div "Editar nulo Conteúdo Estilo Avançado Visual Cor de fundo Voltar ao padrão #FC07…" at bounding box center [106, 140] width 71 height 251
click at [71, 35] on img at bounding box center [74, 32] width 6 height 6
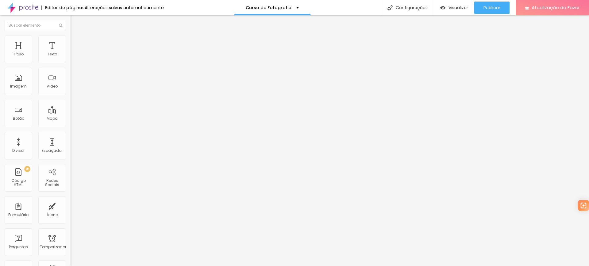
drag, startPoint x: 29, startPoint y: 130, endPoint x: 6, endPoint y: 130, distance: 23.6
click at [71, 110] on input "DIAS" at bounding box center [108, 107] width 74 height 6
click at [71, 37] on img at bounding box center [74, 39] width 6 height 6
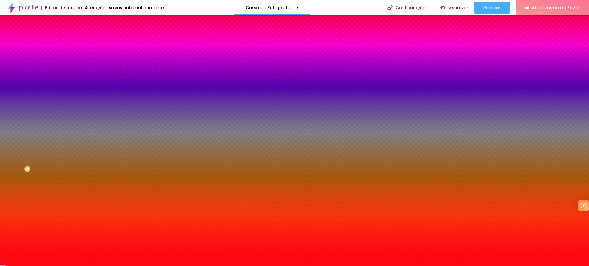
click at [71, 42] on img at bounding box center [74, 45] width 6 height 6
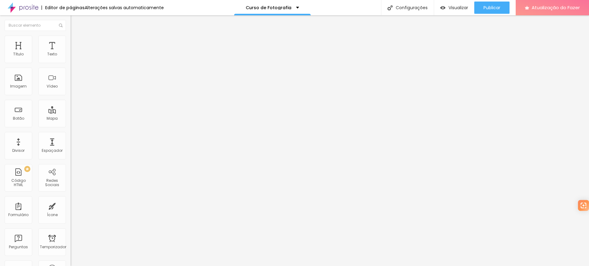
drag, startPoint x: 14, startPoint y: 72, endPoint x: 18, endPoint y: 77, distance: 5.9
click at [71, 206] on input "range" at bounding box center [91, 208] width 40 height 5
drag, startPoint x: 14, startPoint y: 61, endPoint x: 11, endPoint y: 63, distance: 3.3
click at [71, 119] on input "range" at bounding box center [91, 121] width 40 height 5
click at [71, 206] on input "range" at bounding box center [91, 208] width 40 height 5
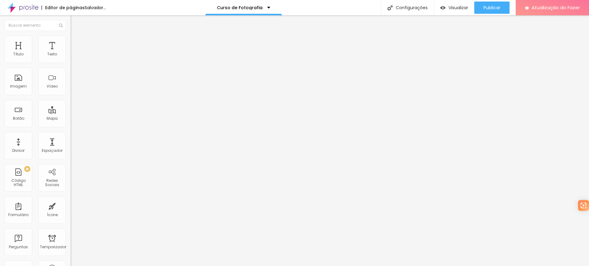
click at [76, 41] on font "Estilo" at bounding box center [81, 39] width 10 height 5
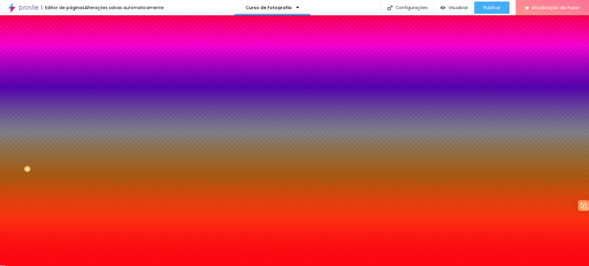
click at [71, 155] on button "button" at bounding box center [75, 158] width 9 height 6
click at [86, 200] on div at bounding box center [294, 133] width 589 height 266
drag, startPoint x: 81, startPoint y: 165, endPoint x: 86, endPoint y: 164, distance: 5.6
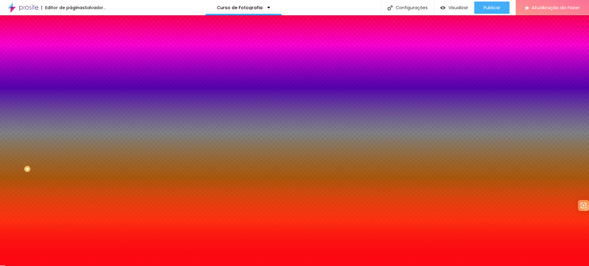
click at [85, 266] on div at bounding box center [294, 266] width 589 height 0
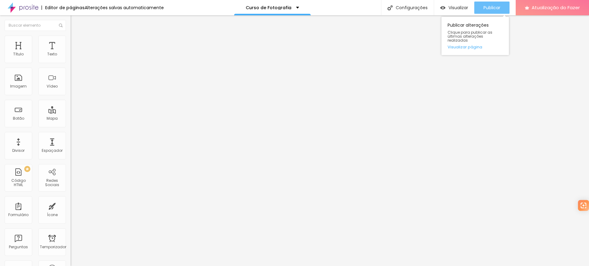
click at [484, 6] on font "Publicar" at bounding box center [491, 8] width 17 height 6
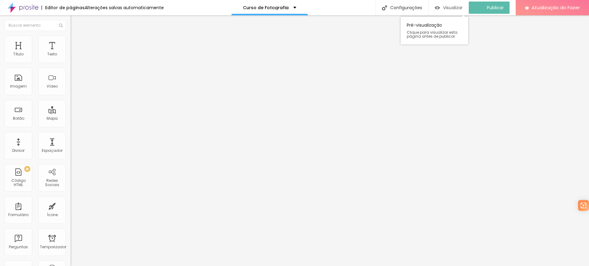
click at [461, 7] on font "Visualizar" at bounding box center [453, 8] width 20 height 6
click at [71, 38] on img at bounding box center [74, 39] width 6 height 6
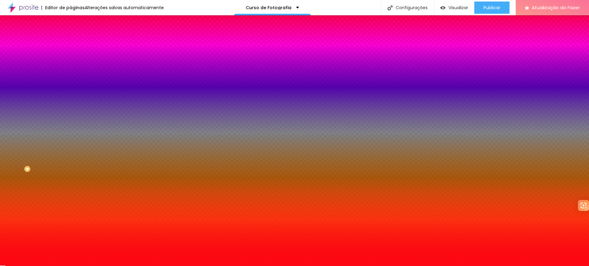
click at [71, 42] on img at bounding box center [74, 45] width 6 height 6
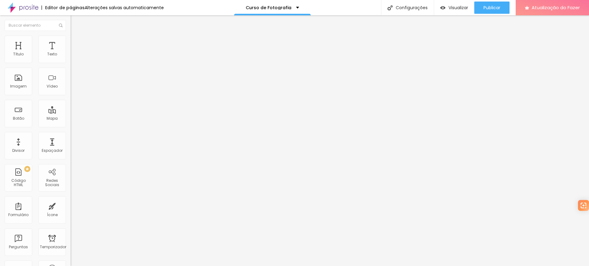
click at [71, 264] on div at bounding box center [106, 264] width 71 height 0
click at [71, 266] on div at bounding box center [106, 267] width 71 height 0
click at [71, 266] on div at bounding box center [106, 271] width 71 height 0
click at [71, 264] on div at bounding box center [106, 264] width 71 height 0
click at [71, 266] on div at bounding box center [106, 267] width 71 height 0
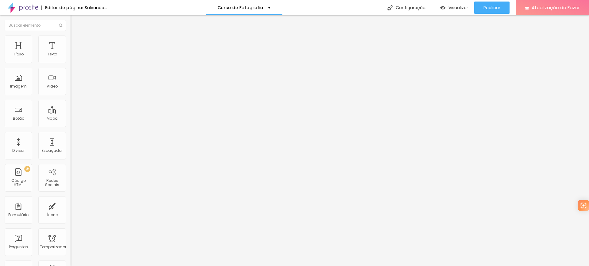
click at [71, 266] on div at bounding box center [106, 271] width 71 height 0
click at [492, 4] on div "Publicar" at bounding box center [491, 8] width 17 height 12
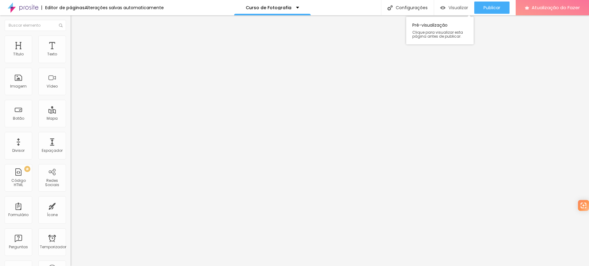
click at [455, 6] on font "Visualizar" at bounding box center [458, 8] width 20 height 6
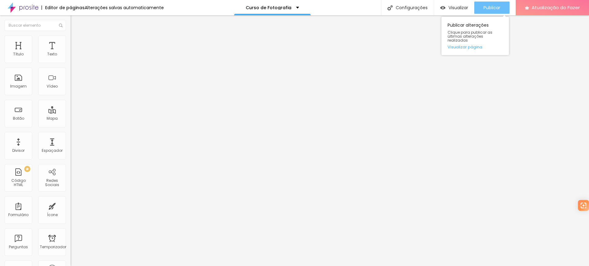
click at [492, 7] on font "Publicar" at bounding box center [491, 8] width 17 height 6
type input "29"
type input "30"
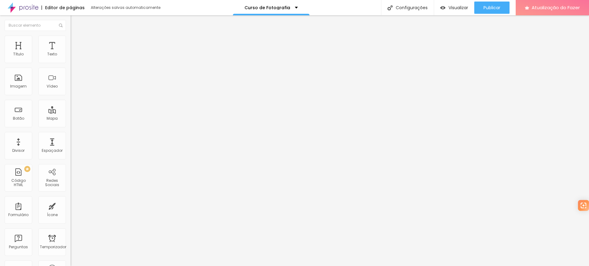
drag, startPoint x: 18, startPoint y: 128, endPoint x: 21, endPoint y: 127, distance: 3.4
type input "30"
click at [71, 145] on input "range" at bounding box center [91, 147] width 40 height 5
click at [490, 2] on div "Publicar" at bounding box center [491, 8] width 17 height 12
click at [71, 36] on img at bounding box center [74, 39] width 6 height 6
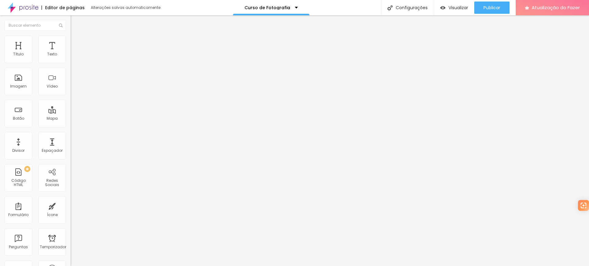
type input "59"
type input "60"
type input "61"
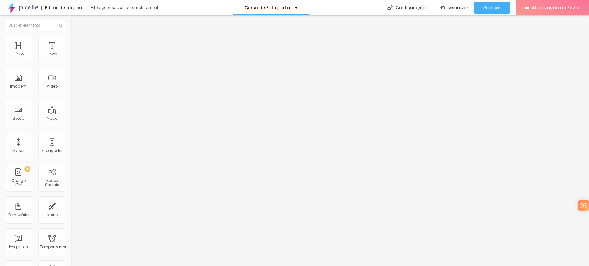
type input "61"
type input "62"
type input "65"
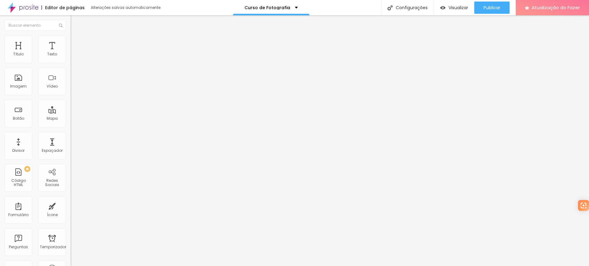
type input "66"
type input "67"
type input "68"
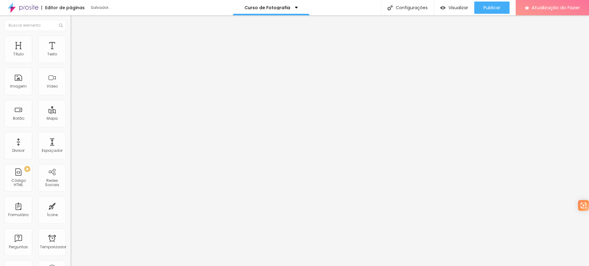
drag, startPoint x: 26, startPoint y: 66, endPoint x: 37, endPoint y: 67, distance: 11.1
type input "68"
click at [71, 63] on input "range" at bounding box center [91, 60] width 40 height 5
click at [499, 7] on font "Publicar" at bounding box center [491, 8] width 17 height 6
type input "70"
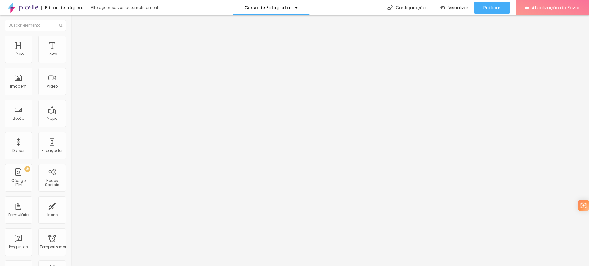
type input "70"
type input "71"
type input "72"
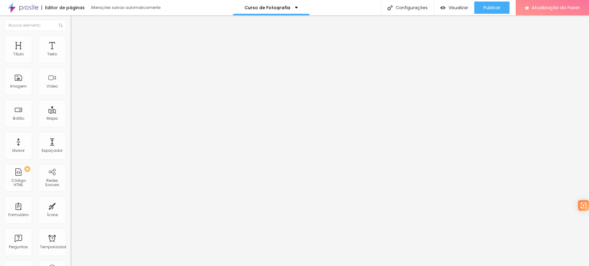
type input "73"
type input "76"
drag, startPoint x: 37, startPoint y: 66, endPoint x: 44, endPoint y: 66, distance: 7.1
type input "76"
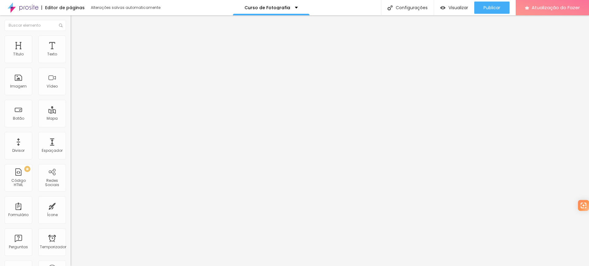
click at [71, 63] on input "range" at bounding box center [91, 60] width 40 height 5
click at [499, 8] on font "Publicar" at bounding box center [491, 8] width 17 height 6
click at [452, 4] on div "Visualizar" at bounding box center [454, 8] width 28 height 12
type input "75"
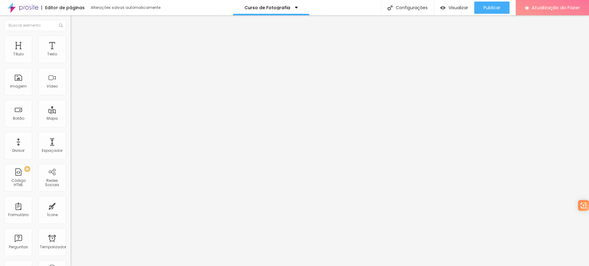
type input "70"
type input "69"
type input "68"
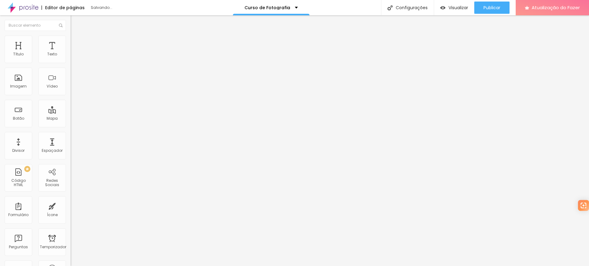
type input "68"
type input "67"
type input "66"
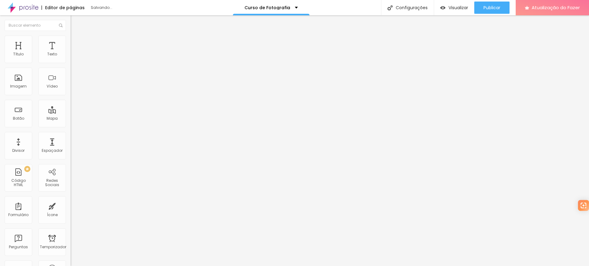
type input "65"
type input "63"
type input "61"
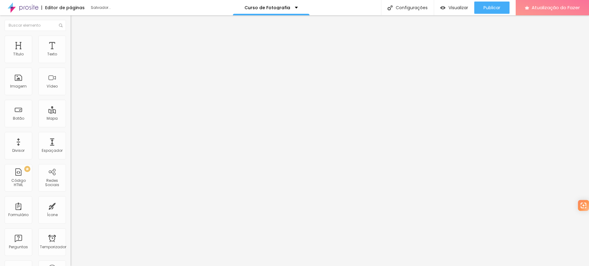
type input "61"
type input "60"
drag, startPoint x: 44, startPoint y: 65, endPoint x: 32, endPoint y: 68, distance: 12.6
type input "60"
click at [71, 63] on input "range" at bounding box center [91, 60] width 40 height 5
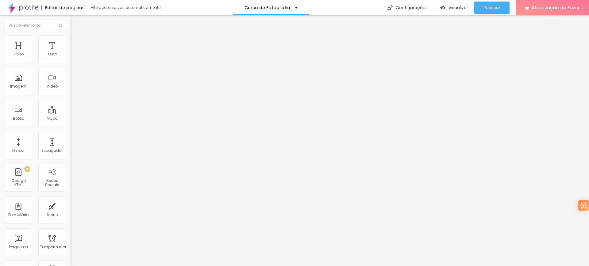
type input "59"
type input "58"
type input "57"
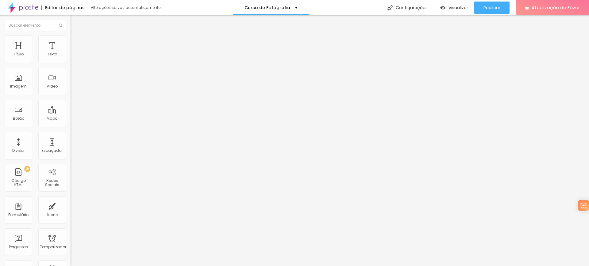
type input "57"
click at [71, 63] on input "range" at bounding box center [91, 60] width 40 height 5
click at [494, 8] on font "Publicar" at bounding box center [491, 8] width 17 height 6
click at [460, 8] on font "Visualizar" at bounding box center [453, 8] width 20 height 6
click at [494, 9] on font "Publicar" at bounding box center [491, 8] width 17 height 6
